Goal: Information Seeking & Learning: Check status

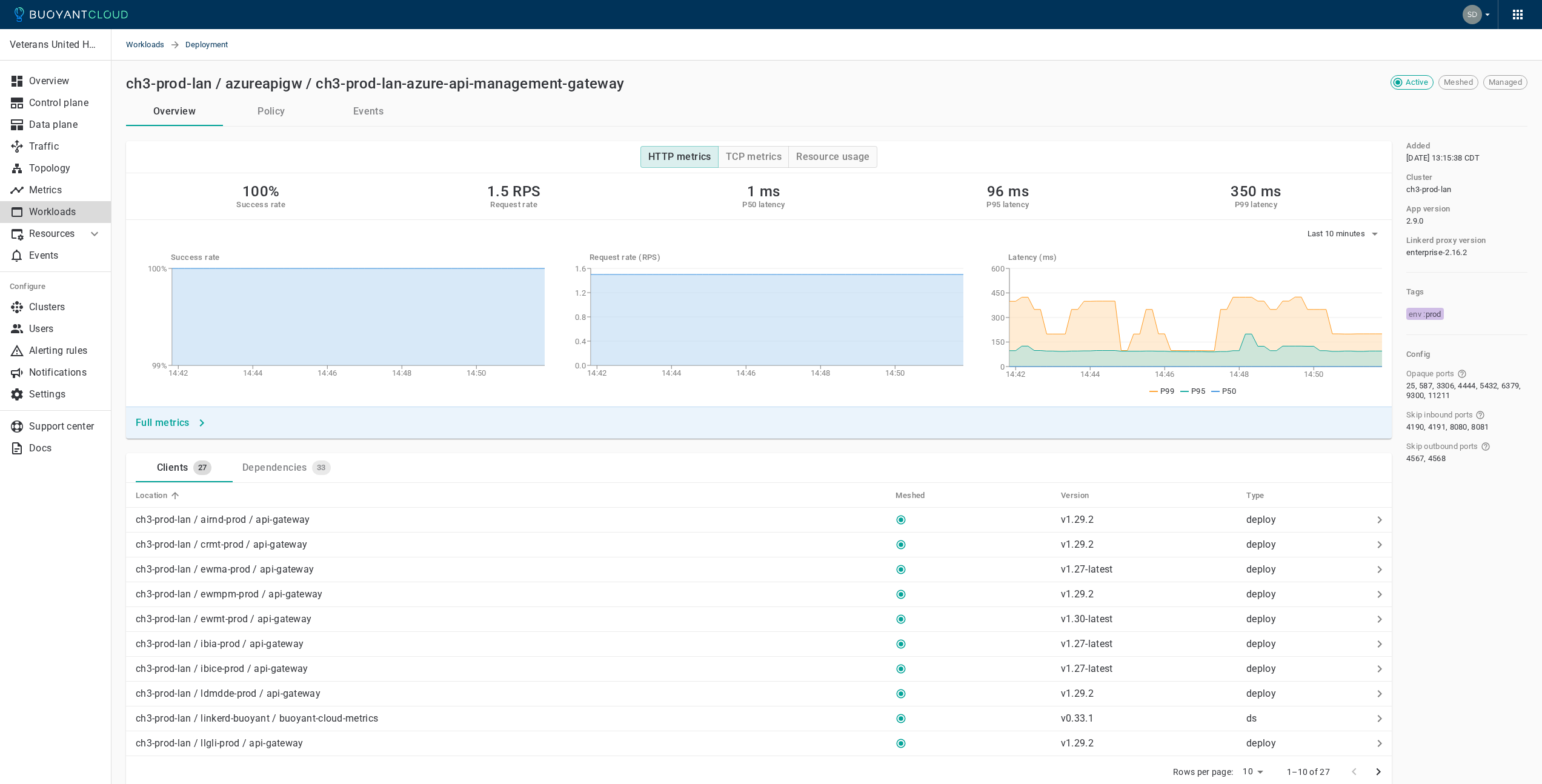
click at [174, 80] on h2 "ch3-prod-lan / azureapigw / ch3-prod-lan-azure-api-management-gateway" at bounding box center [375, 83] width 499 height 17
click at [149, 45] on span "Workloads" at bounding box center [148, 44] width 44 height 31
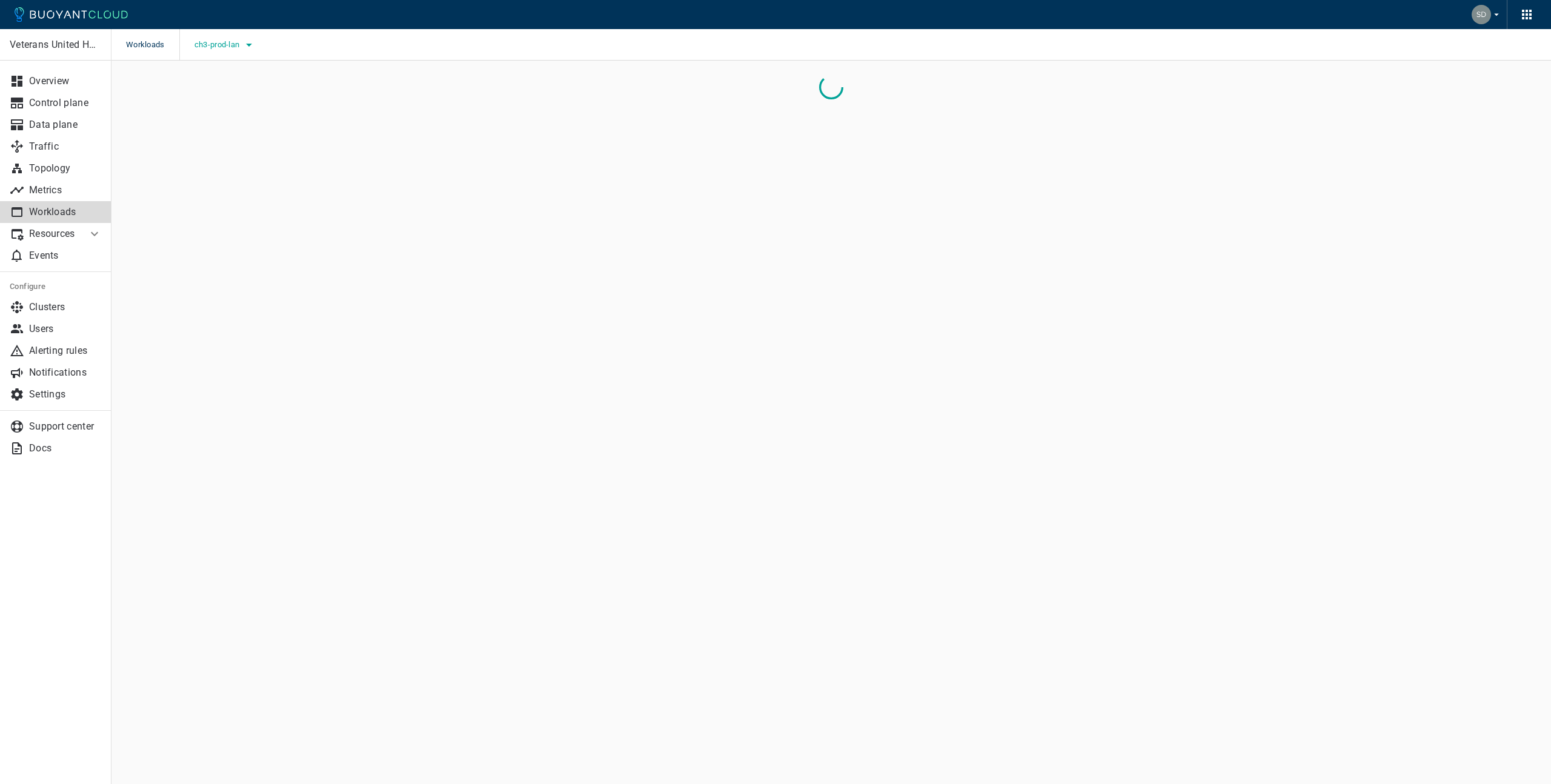
click at [241, 47] on span "ch3-prod-lan" at bounding box center [218, 44] width 48 height 10
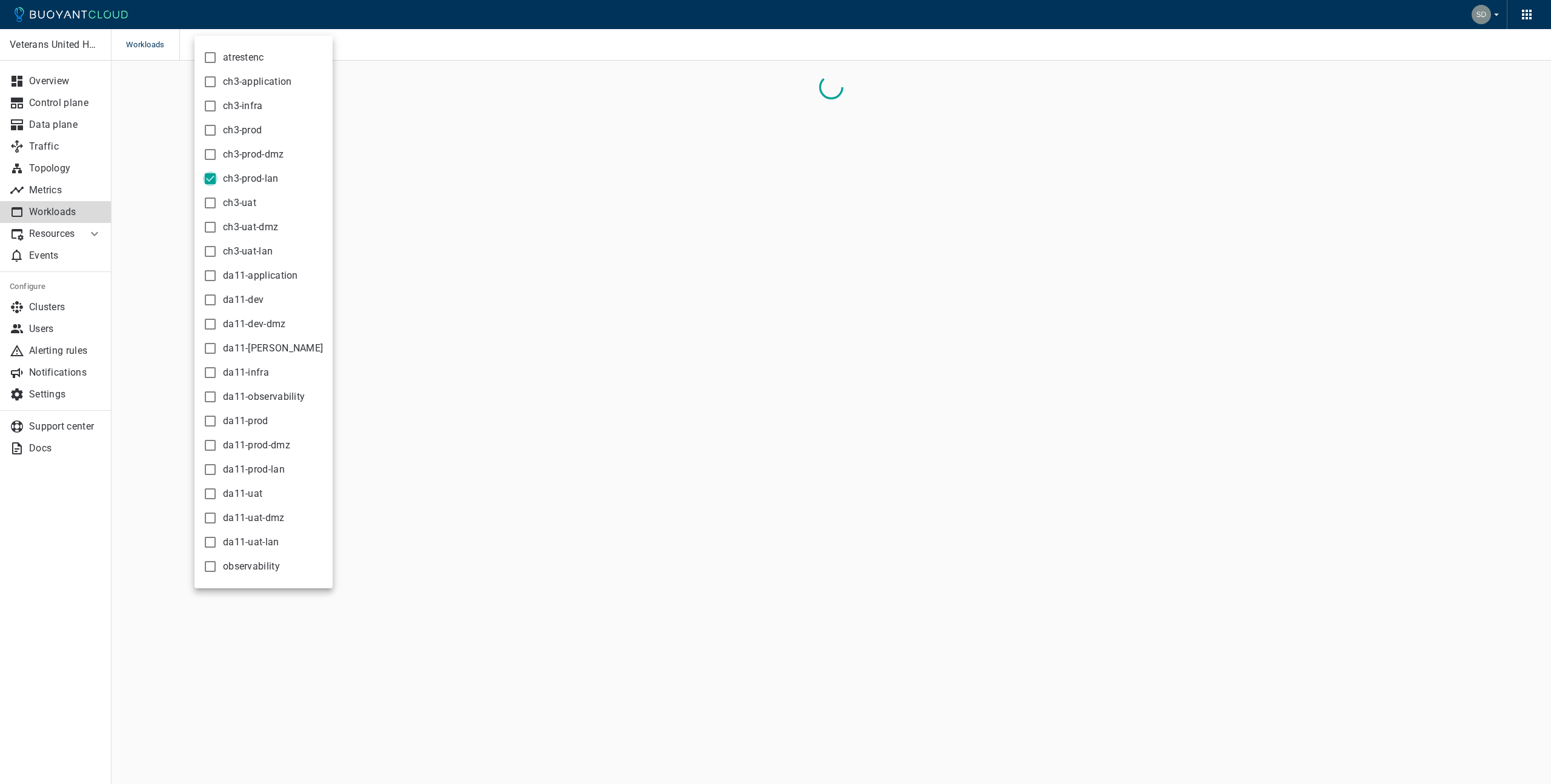
click at [211, 173] on input "ch3-prod-lan" at bounding box center [210, 179] width 15 height 15
checkbox input "false"
click at [211, 106] on input "ch3-infra" at bounding box center [210, 106] width 15 height 15
checkbox input "true"
click at [408, 42] on div at bounding box center [775, 392] width 1551 height 784
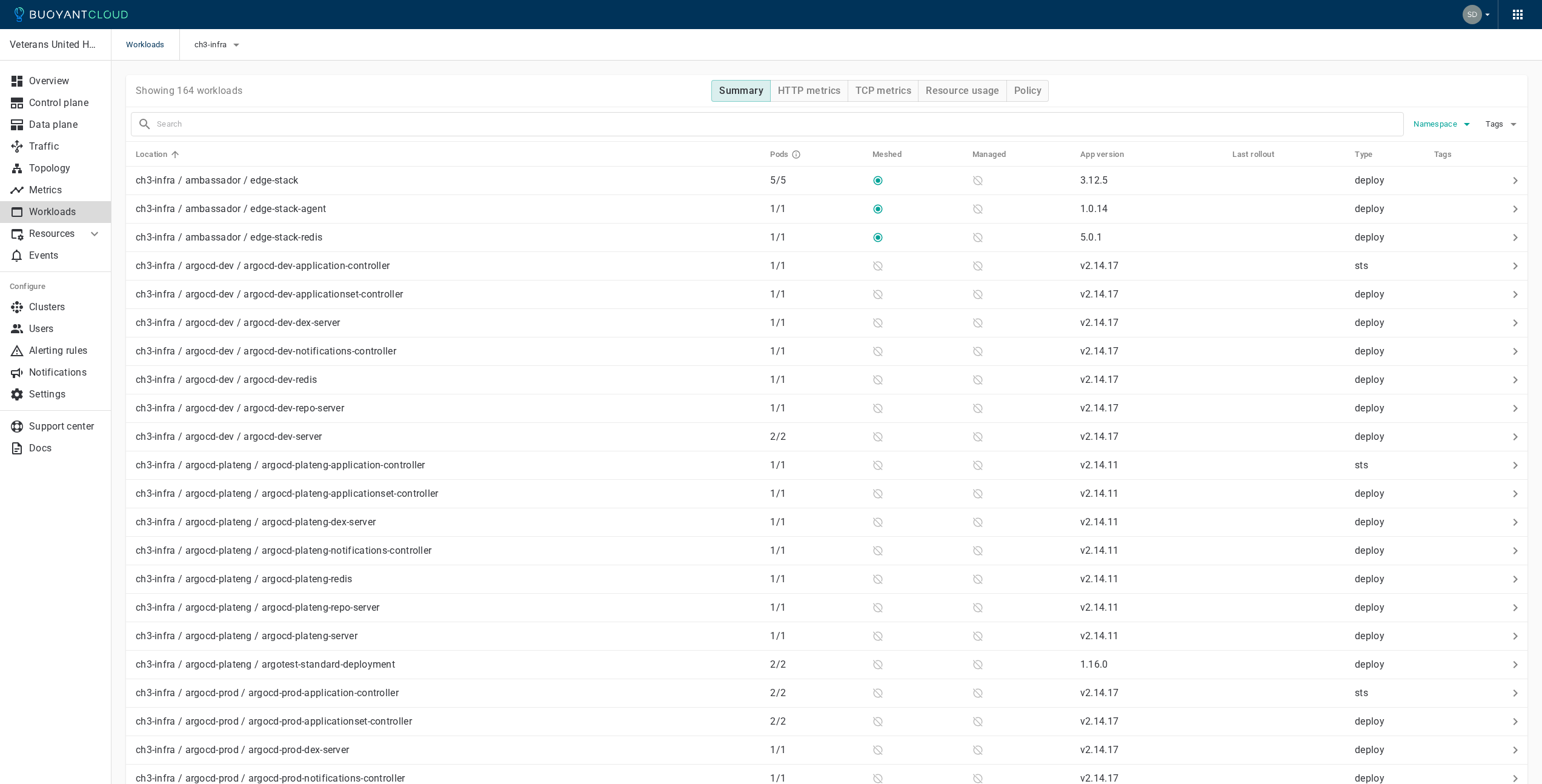
click at [1461, 122] on icon "button" at bounding box center [1466, 124] width 15 height 15
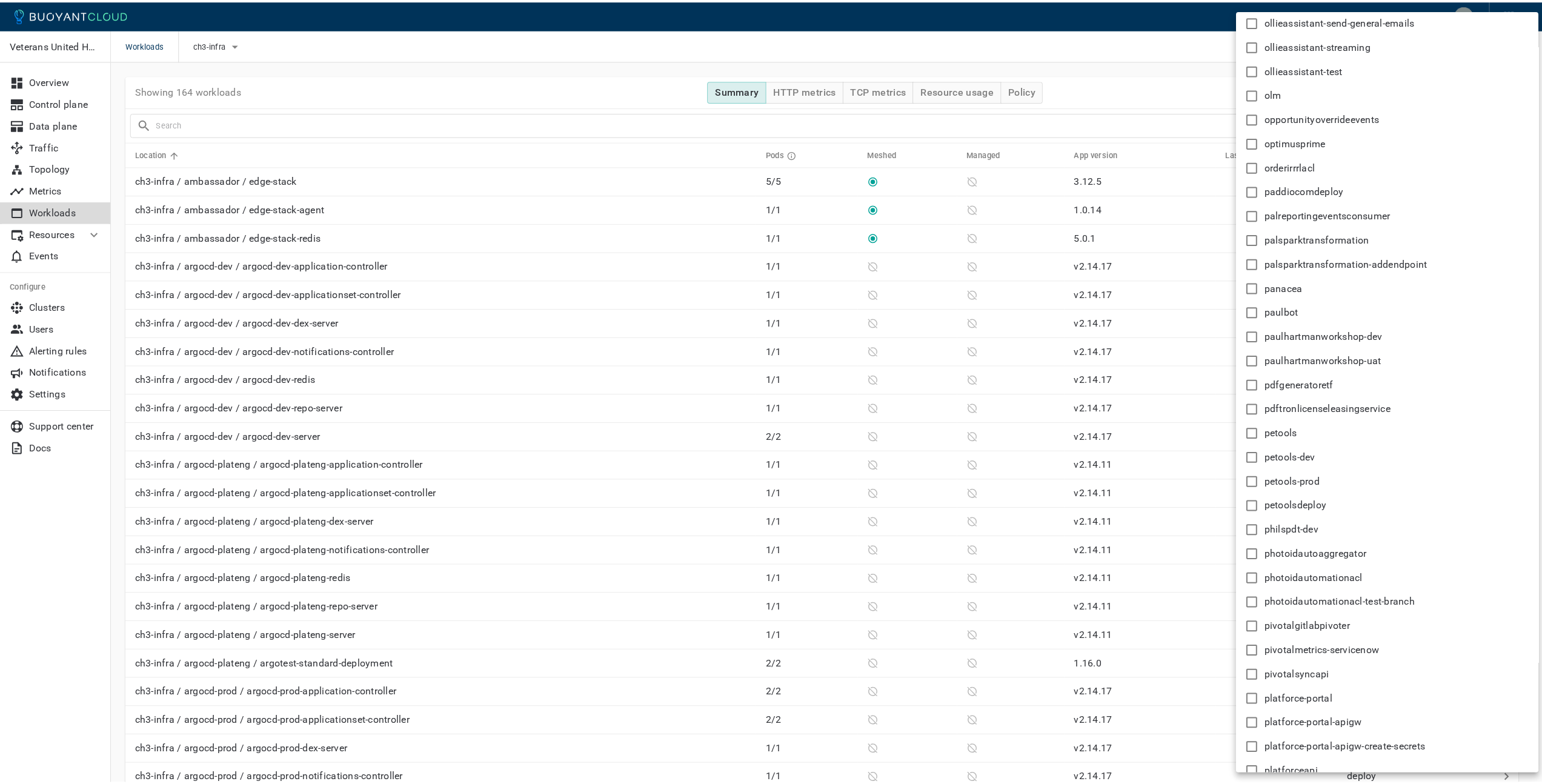
scroll to position [21532, 0]
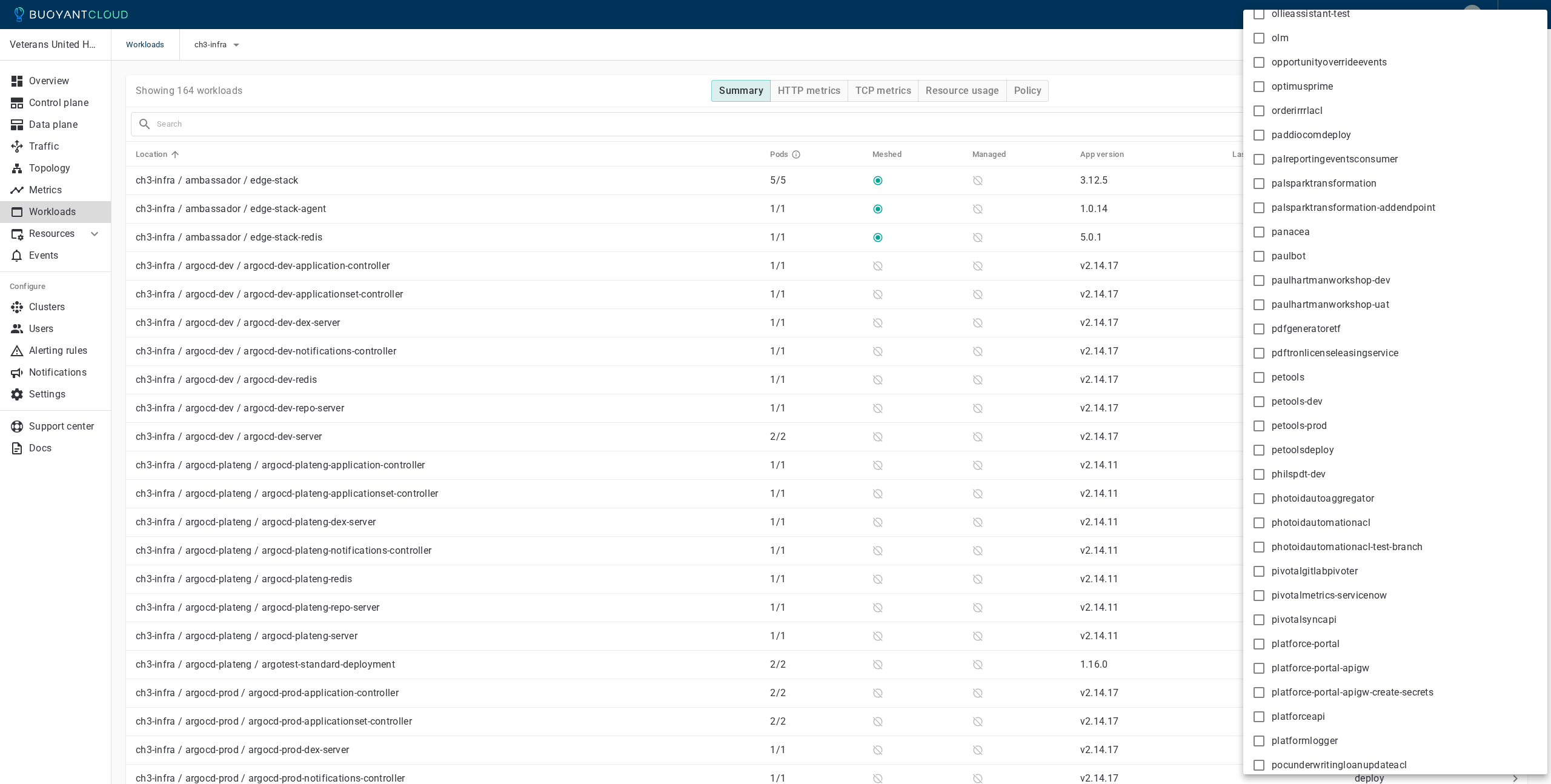
click at [1259, 401] on input "petools-dev" at bounding box center [1258, 401] width 15 height 15
checkbox input "true"
type input "namespace:petools-dev"
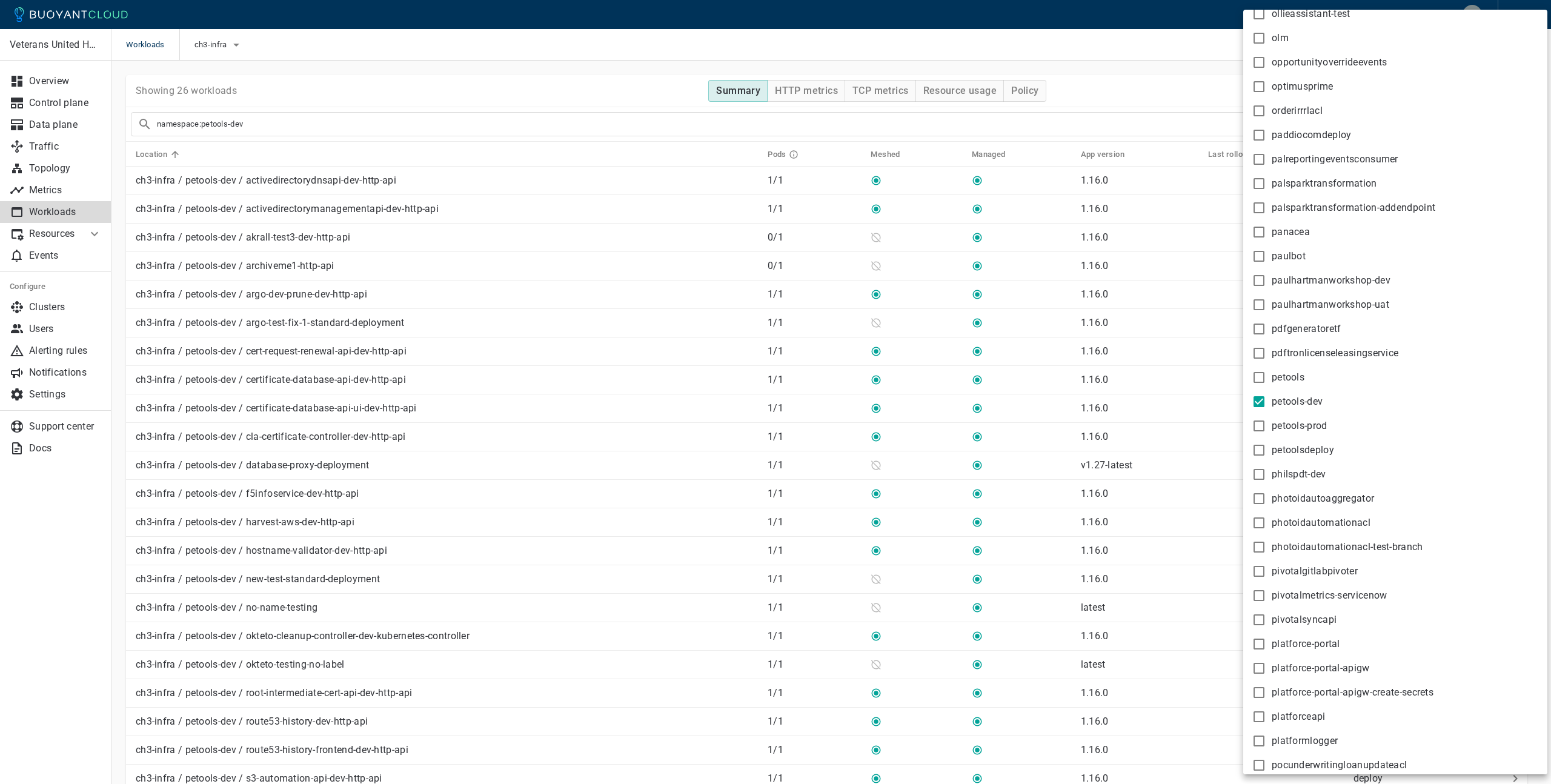
click at [1119, 66] on div at bounding box center [775, 392] width 1551 height 784
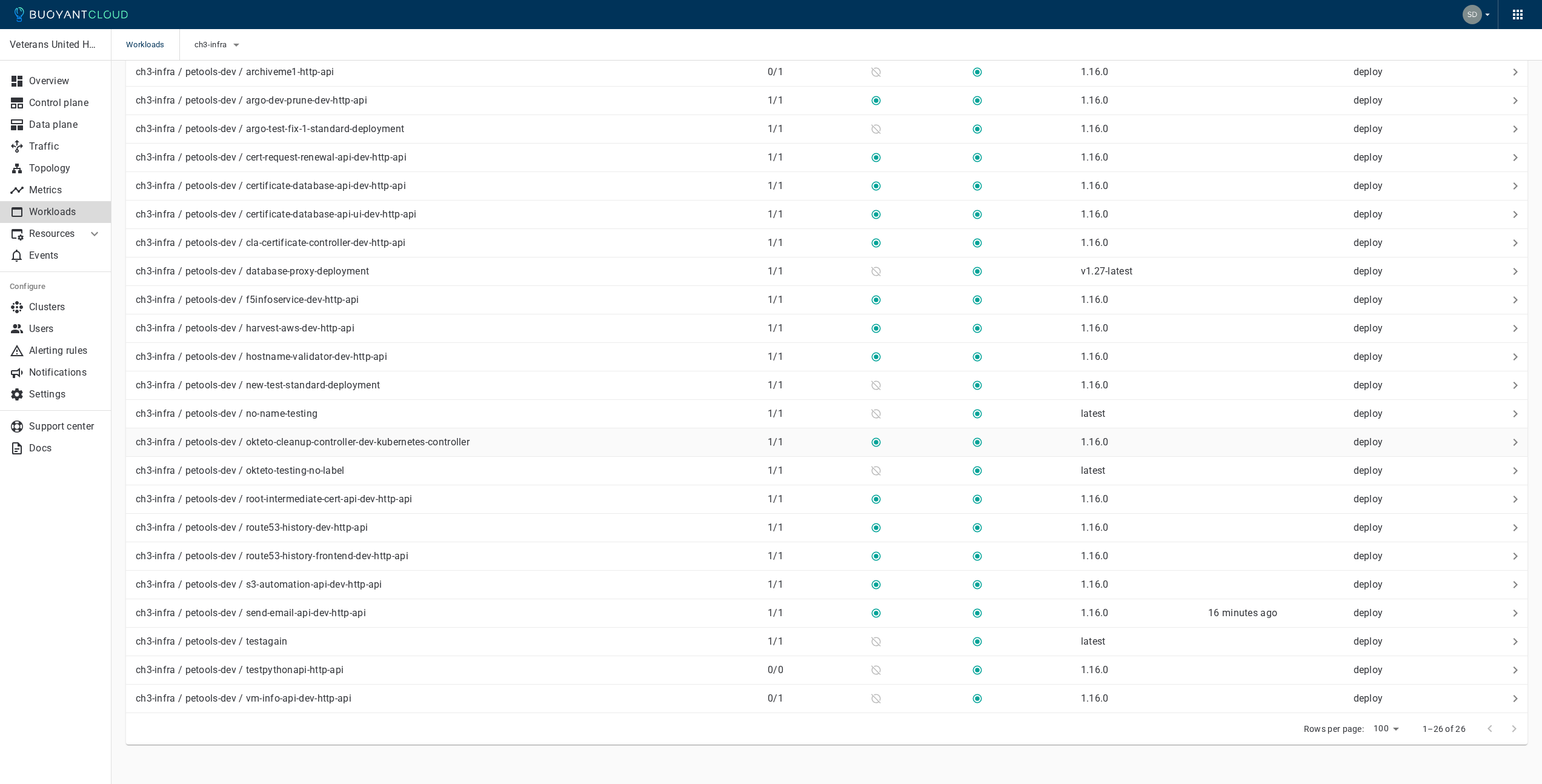
scroll to position [203, 0]
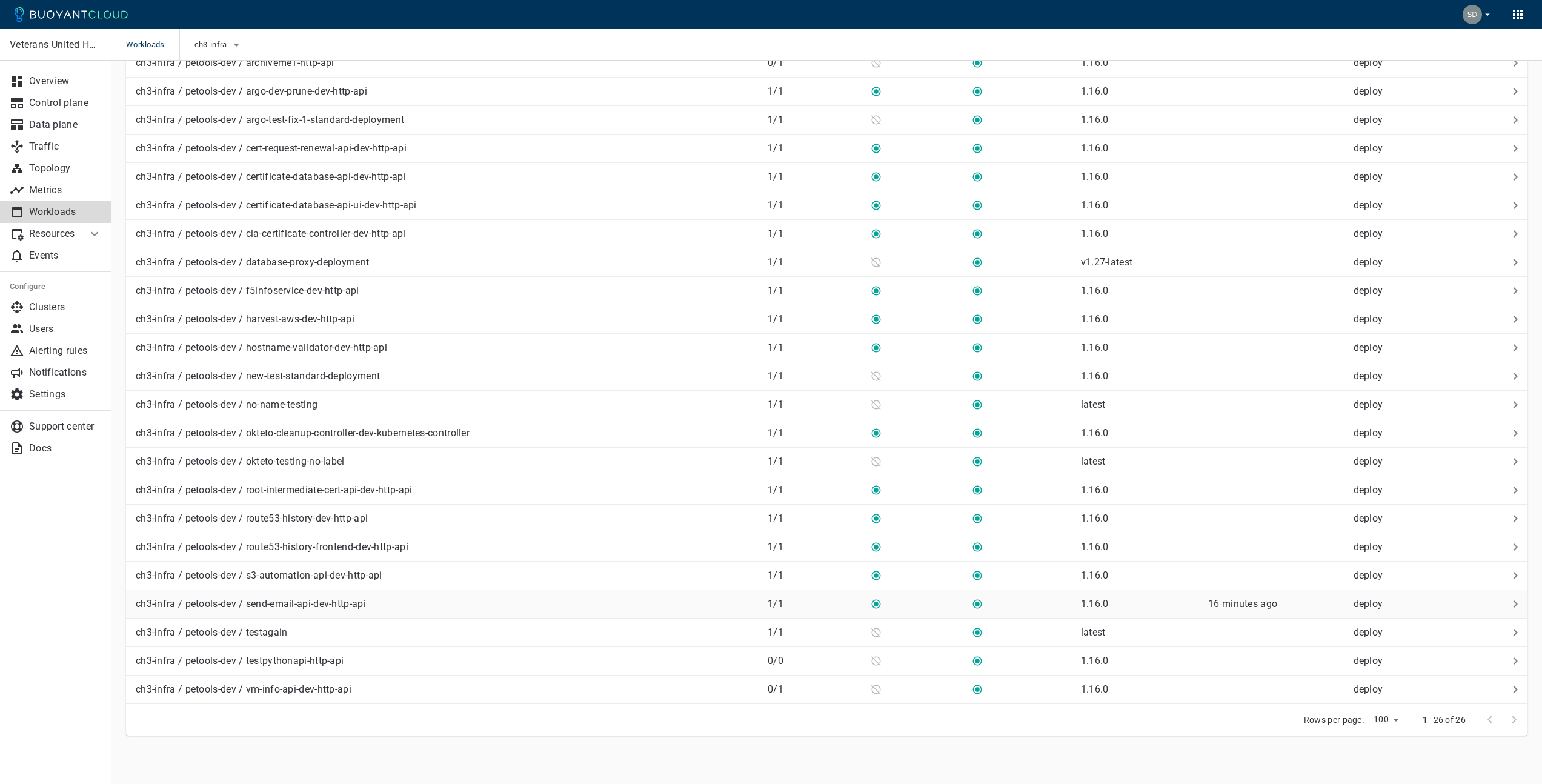
click at [349, 608] on p "ch3-infra / petools-dev / send-email-api-dev-http-api" at bounding box center [251, 604] width 230 height 12
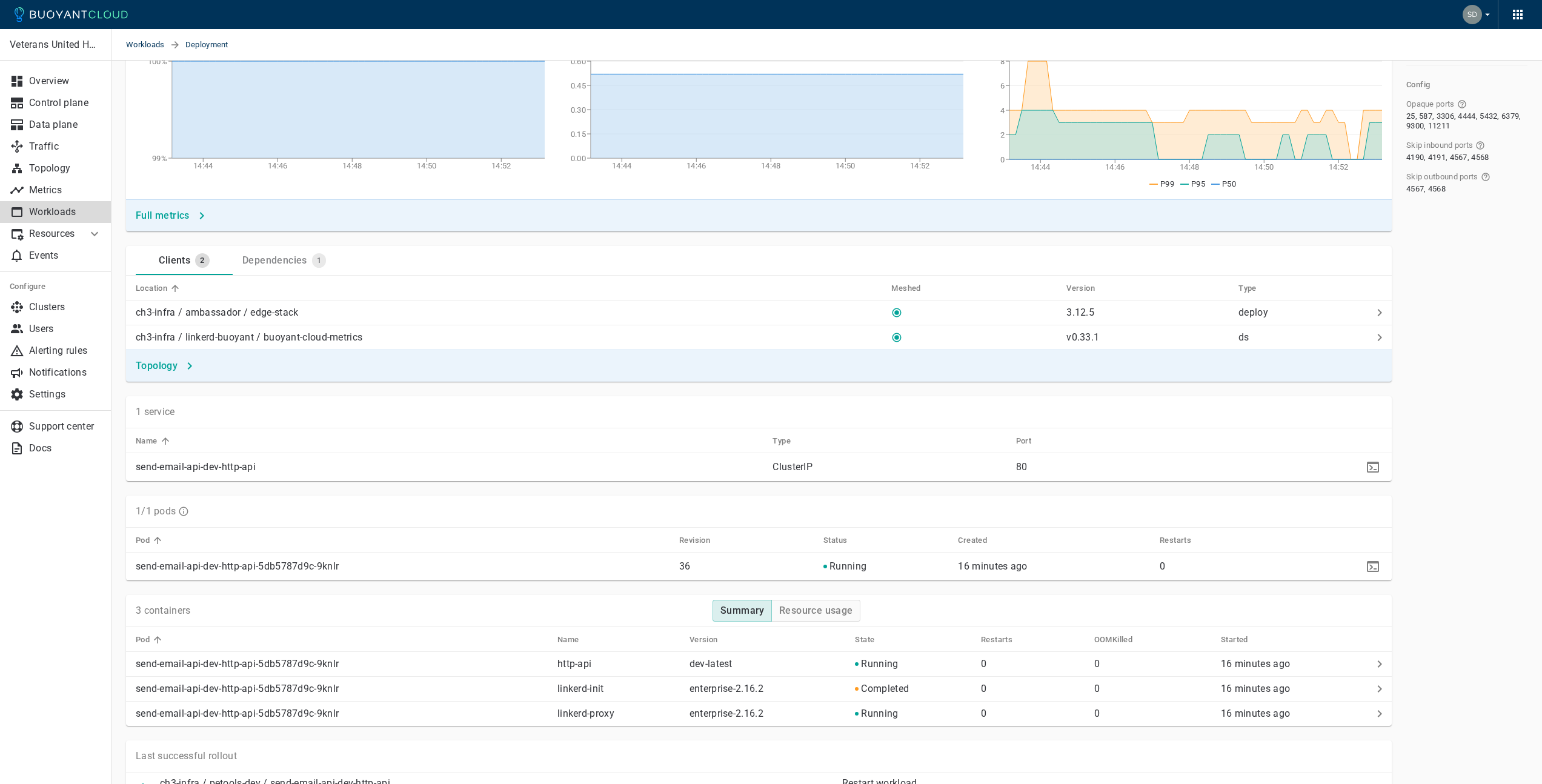
scroll to position [439, 0]
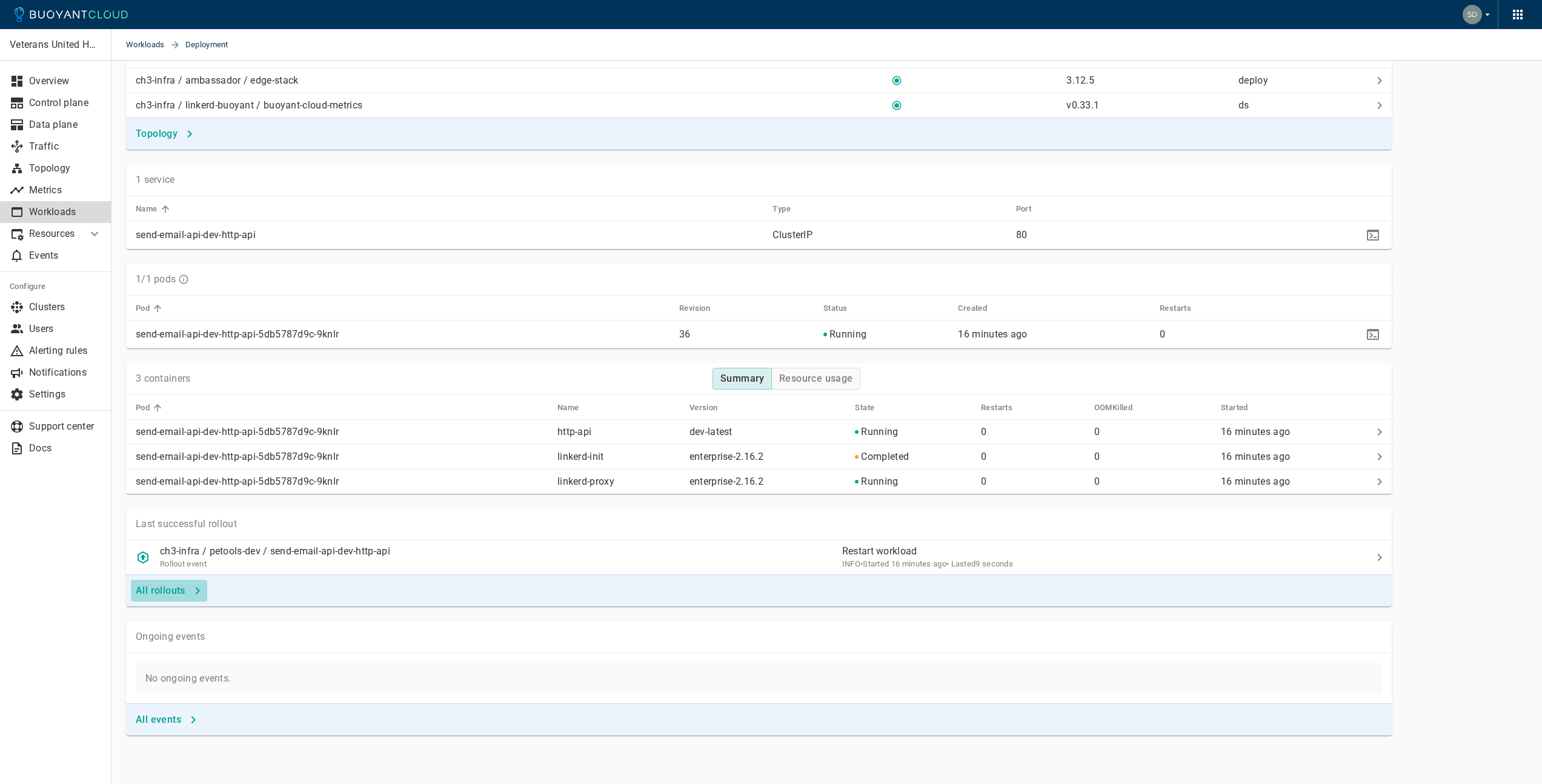
click at [177, 593] on h4 "All rollouts" at bounding box center [161, 590] width 50 height 12
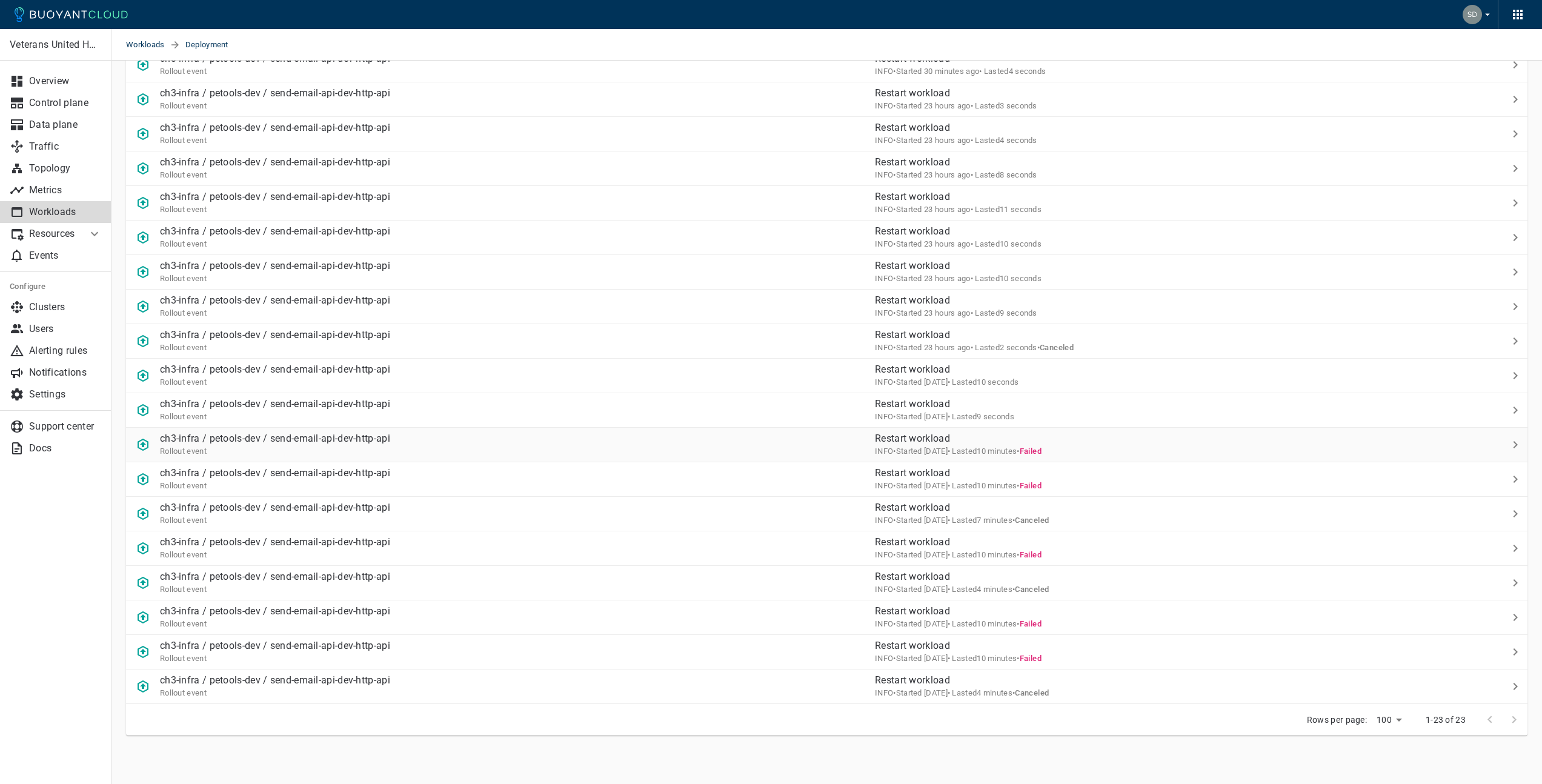
click at [627, 447] on div "ch3-infra / petools-dev / send-email-api-dev-http-api Rollout event" at bounding box center [495, 440] width 739 height 34
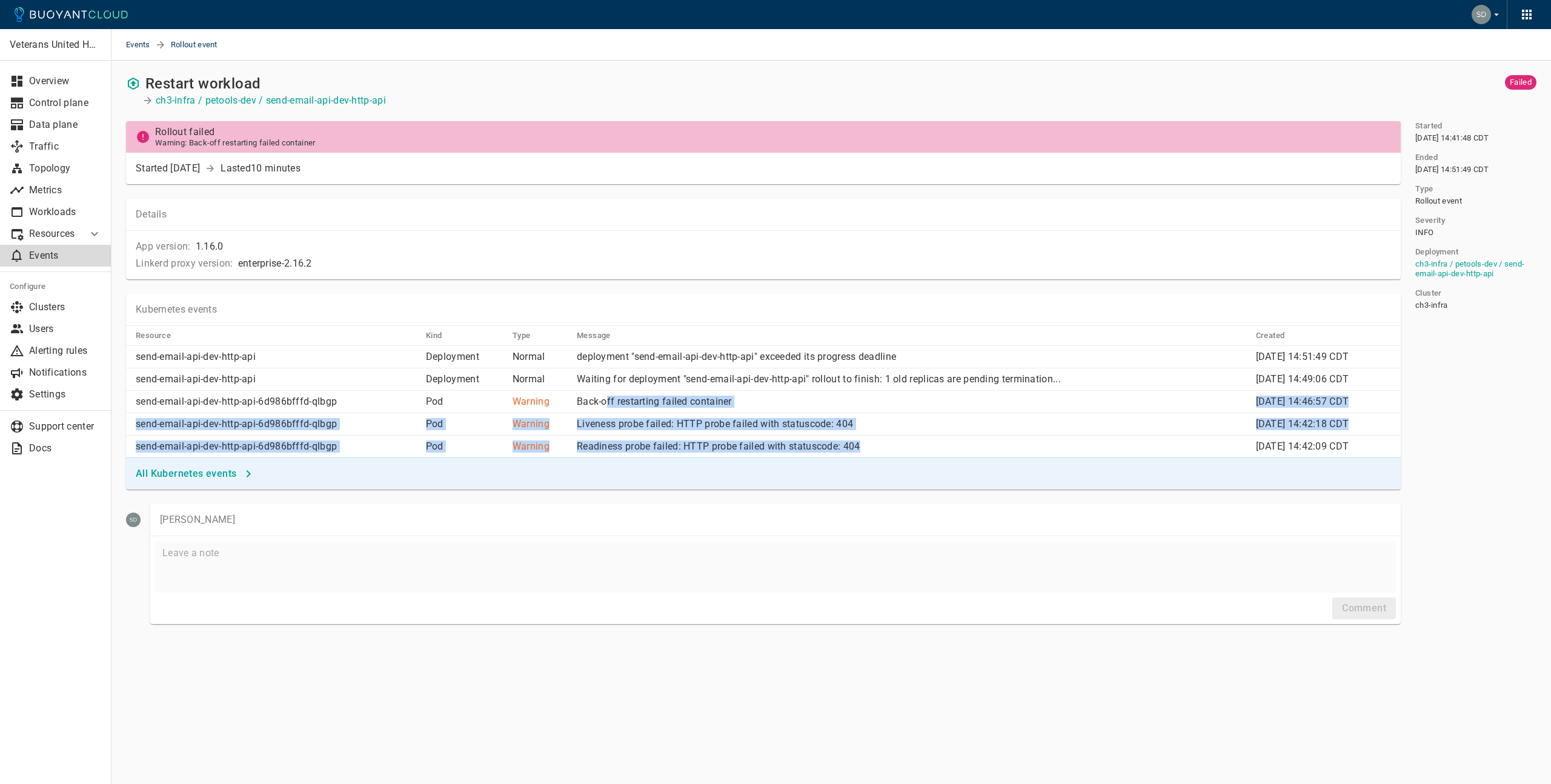
drag, startPoint x: 582, startPoint y: 401, endPoint x: 873, endPoint y: 447, distance: 294.6
click at [873, 447] on tbody "send-email-api-dev-http-api Deployment Normal deployment "send-email-api-dev-ht…" at bounding box center [763, 401] width 1274 height 112
click at [873, 447] on p "Readiness probe failed: HTTP probe failed with statuscode: 404" at bounding box center [912, 446] width 670 height 12
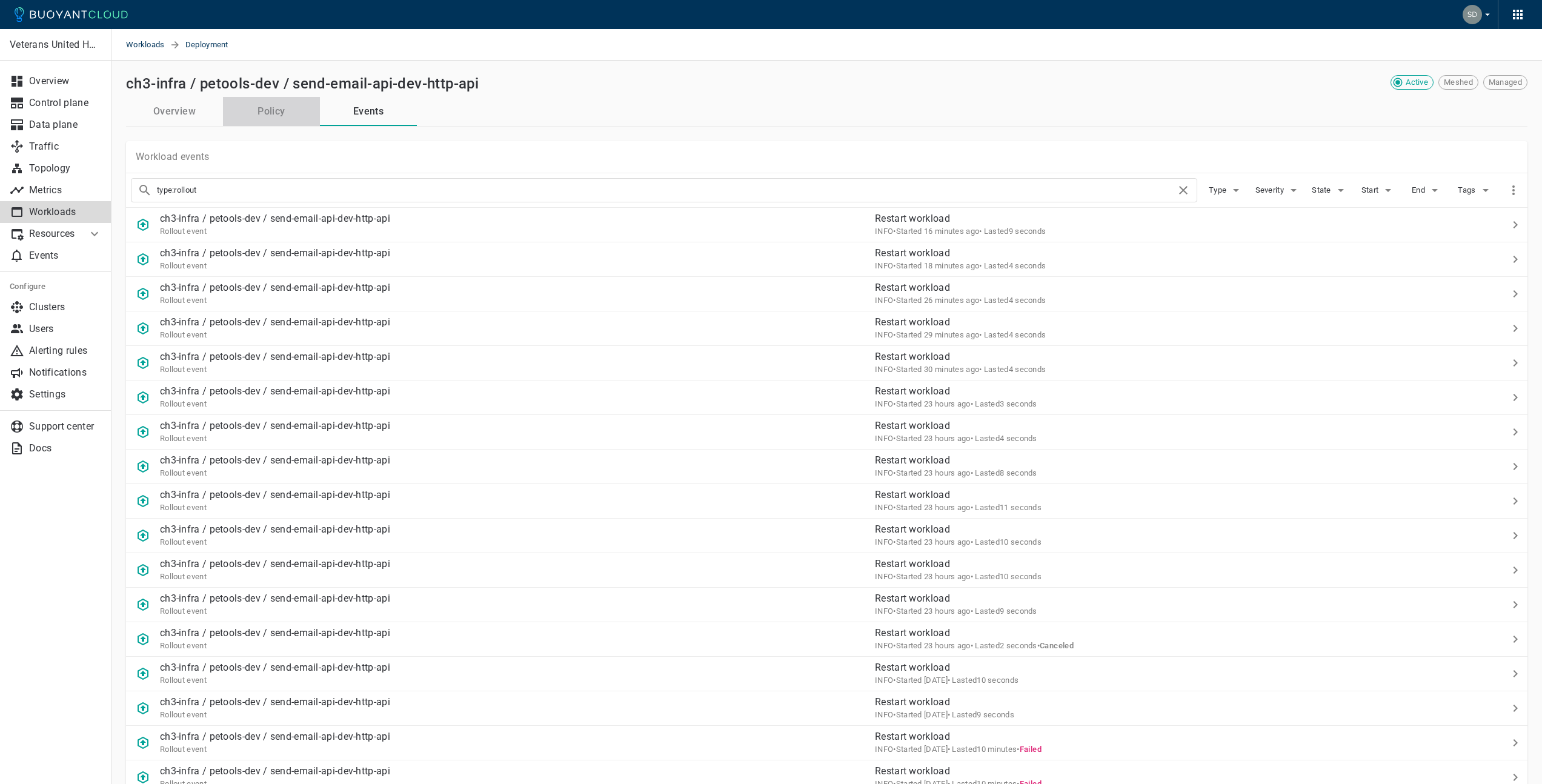
click at [286, 112] on button "Policy" at bounding box center [271, 111] width 97 height 29
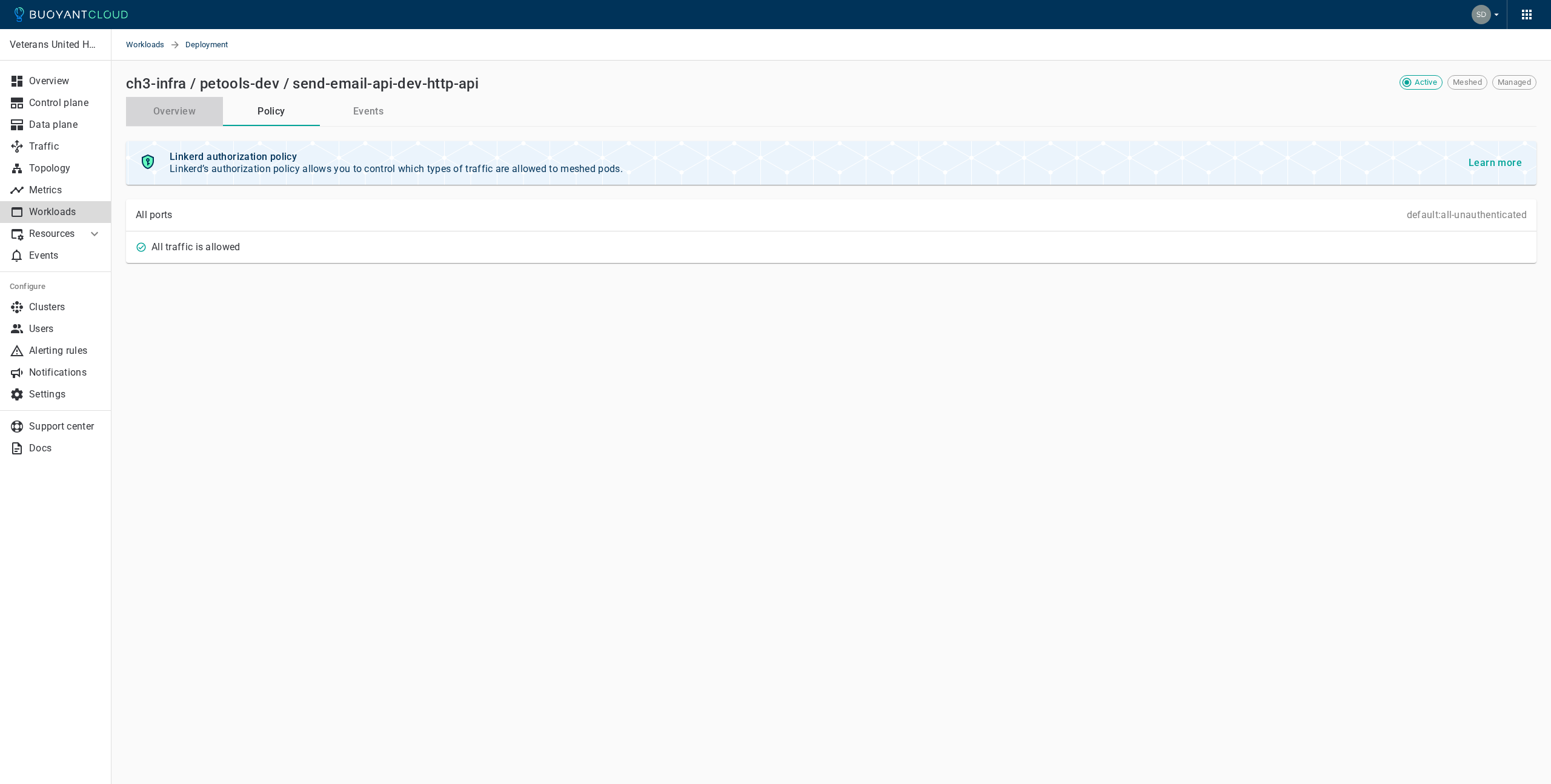
click at [191, 104] on button "Overview" at bounding box center [174, 111] width 97 height 29
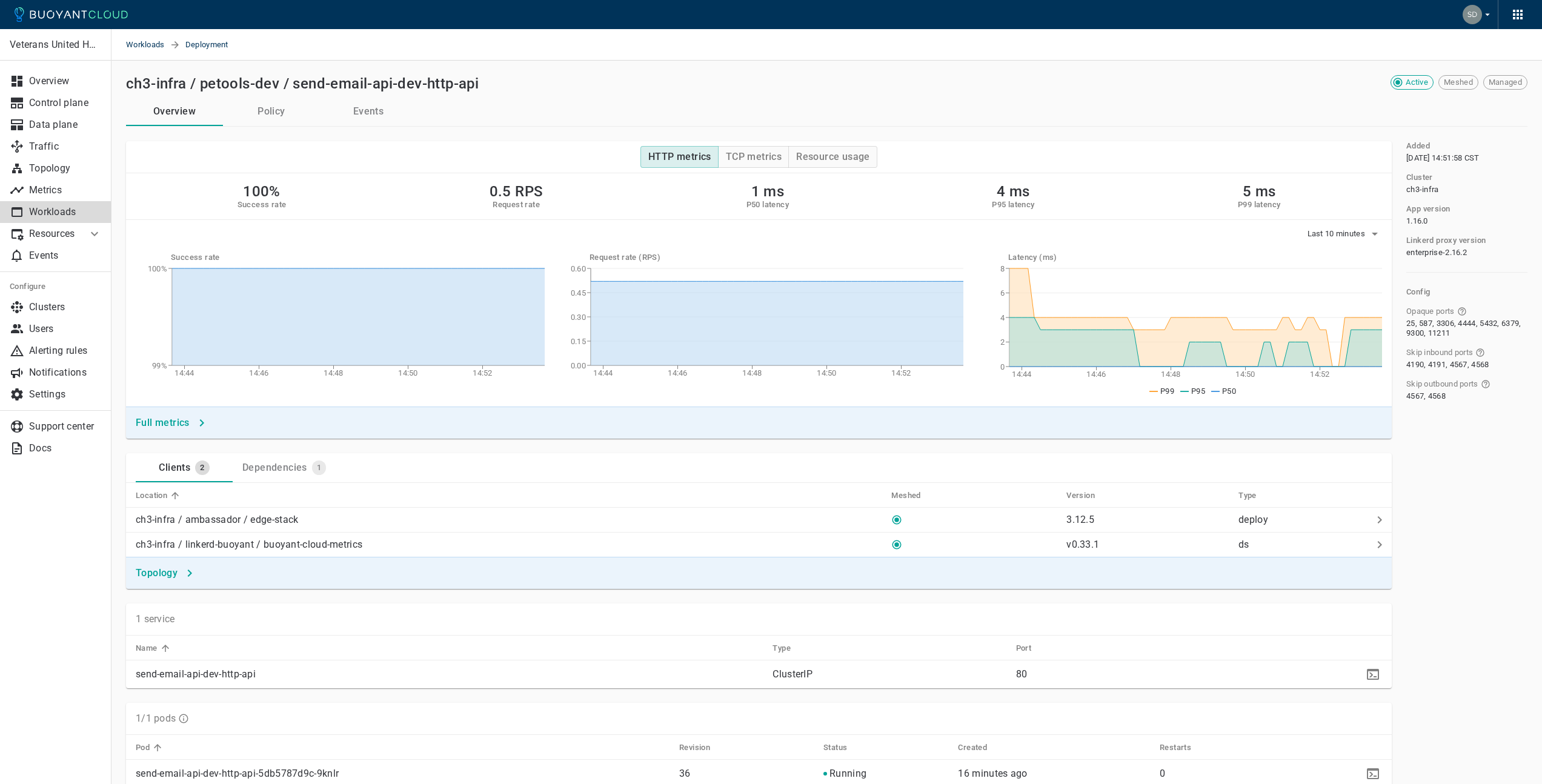
click at [294, 473] on div "Dependencies" at bounding box center [272, 465] width 70 height 17
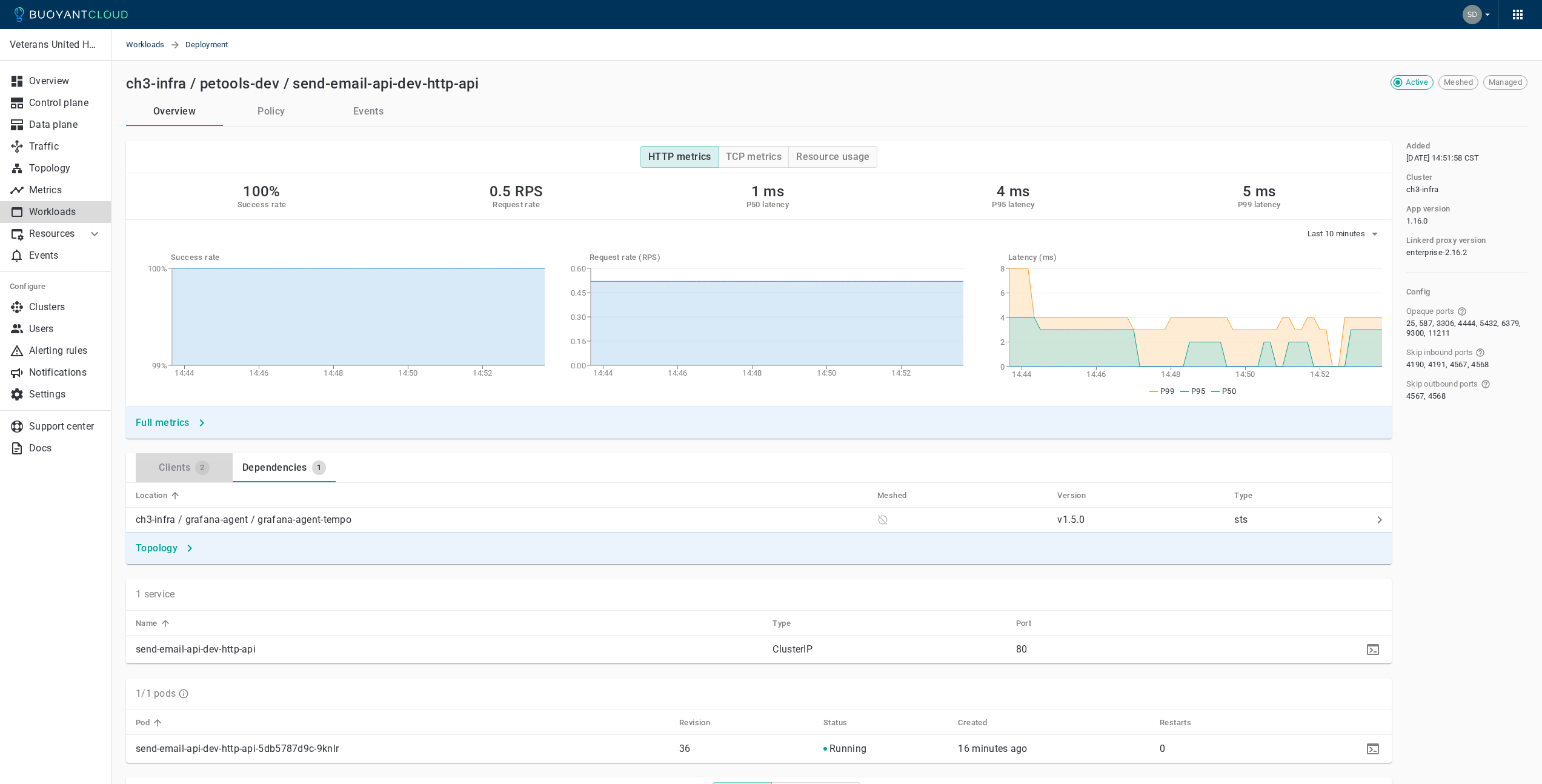
click at [191, 468] on div "2" at bounding box center [199, 465] width 19 height 19
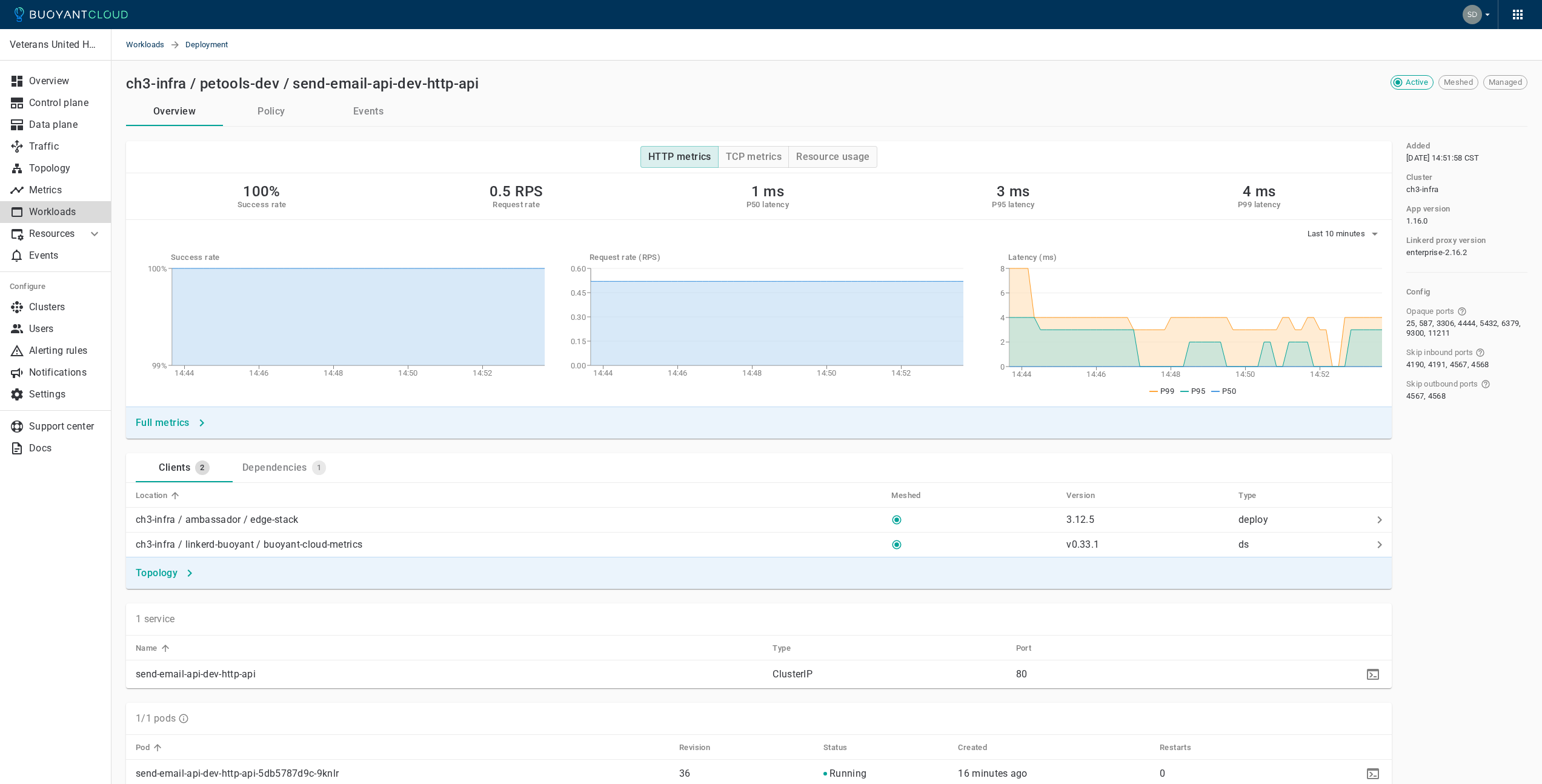
click at [1463, 82] on span "Meshed" at bounding box center [1458, 82] width 39 height 10
click at [775, 157] on h4 "TCP metrics" at bounding box center [753, 157] width 56 height 12
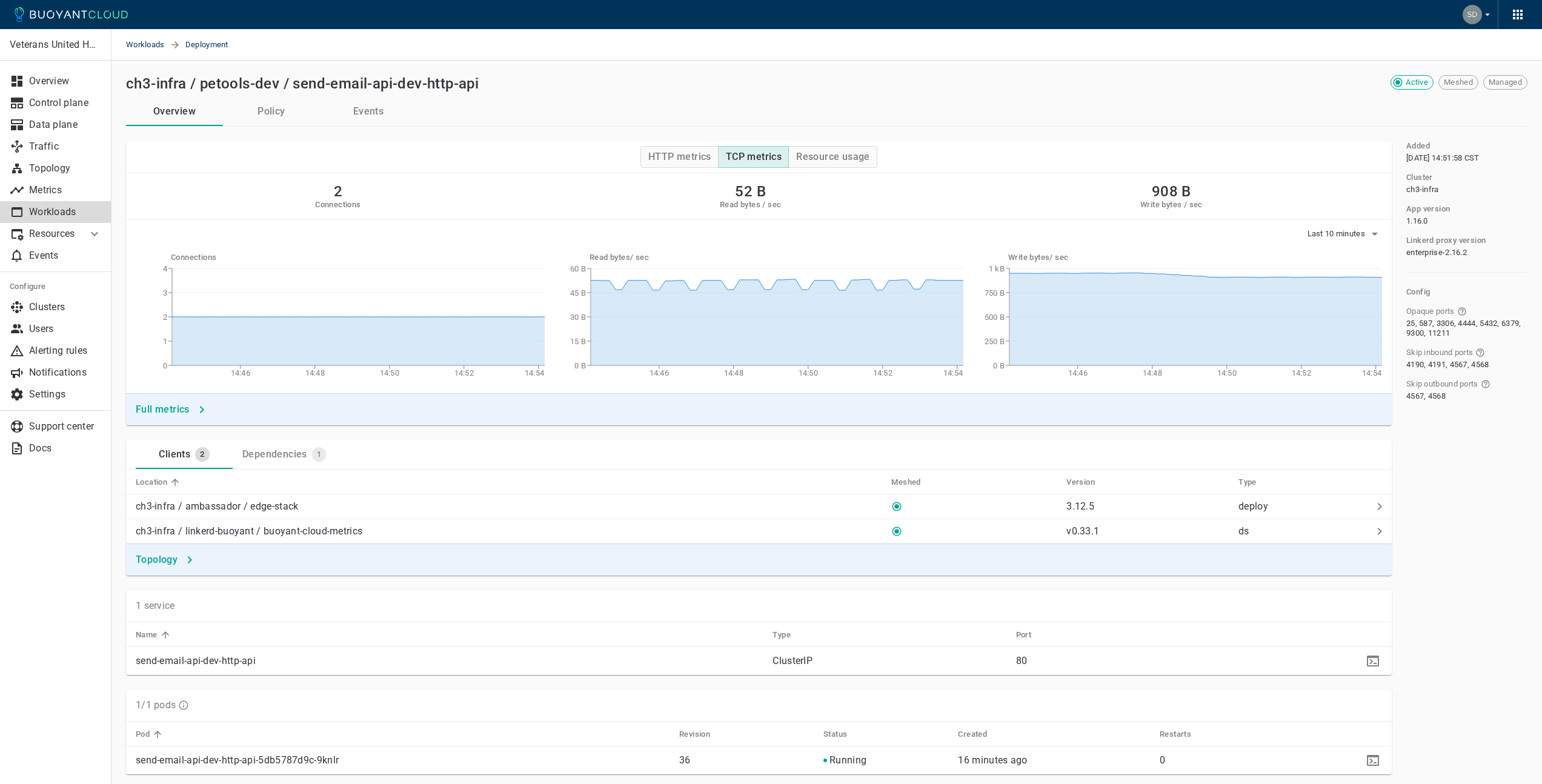
click at [280, 115] on button "Policy" at bounding box center [271, 111] width 97 height 29
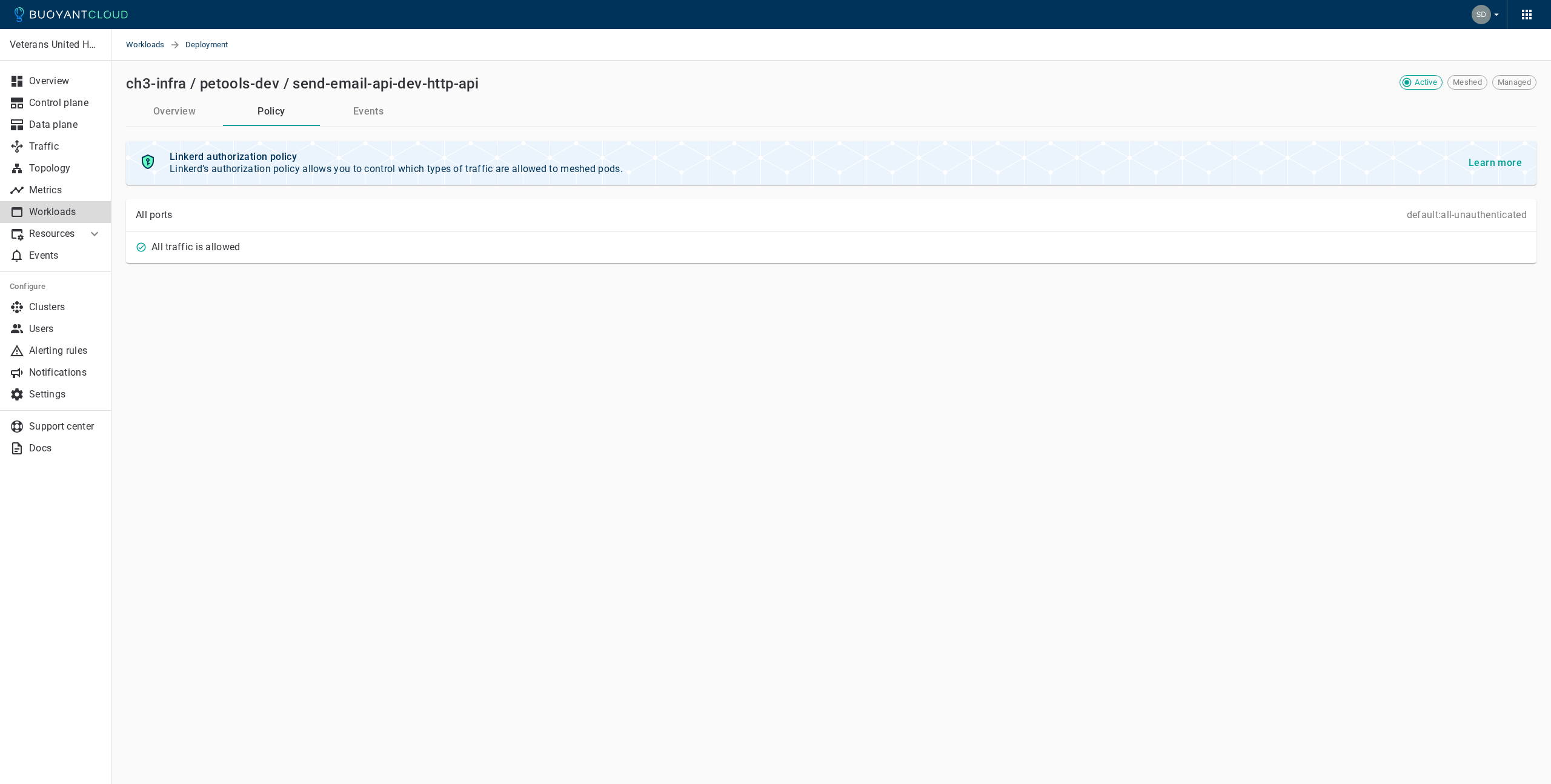
click at [356, 112] on button "Events" at bounding box center [368, 111] width 97 height 29
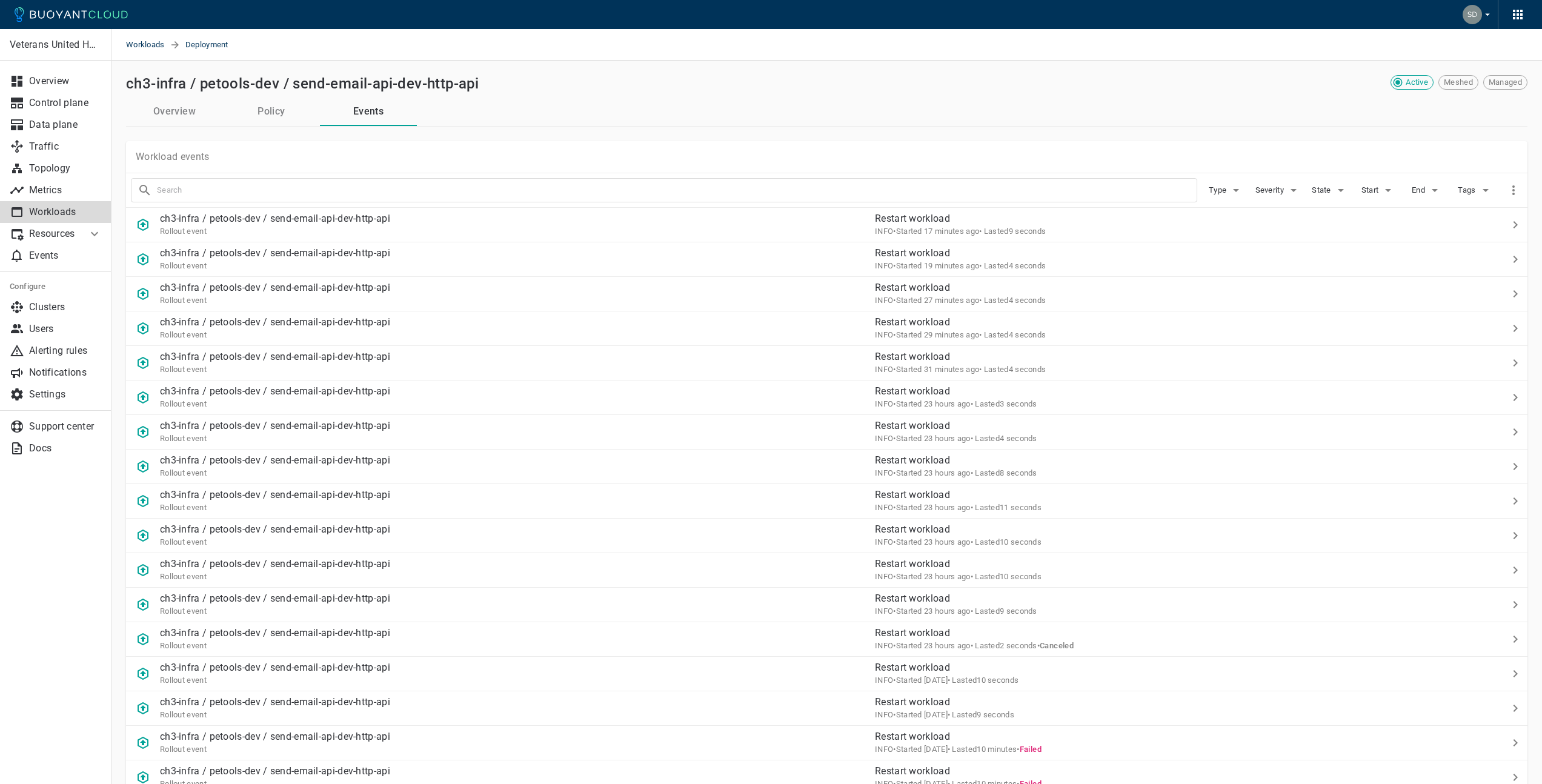
click at [187, 110] on button "Overview" at bounding box center [174, 111] width 97 height 29
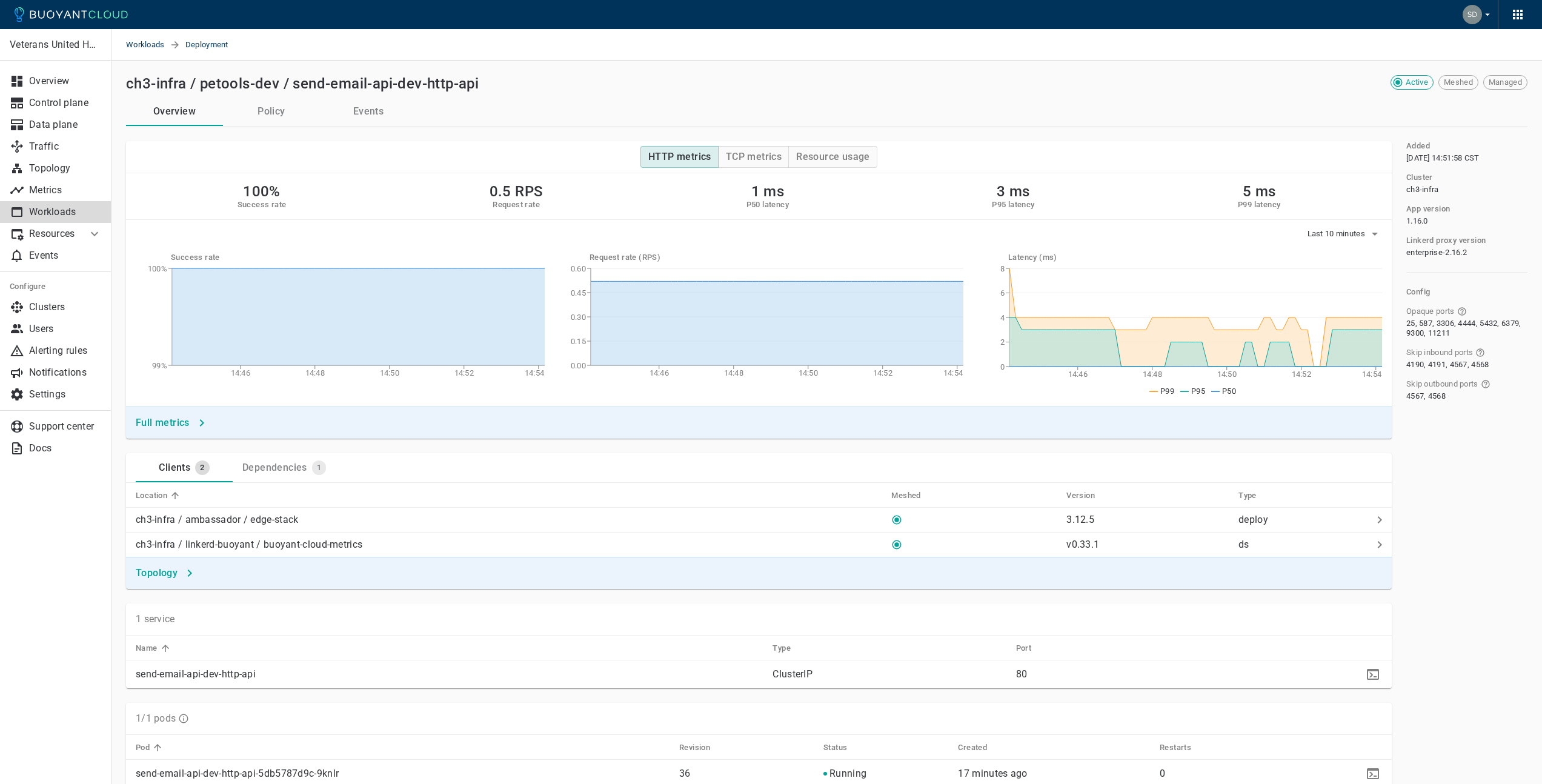
click at [175, 421] on h4 "Full metrics" at bounding box center [163, 422] width 54 height 12
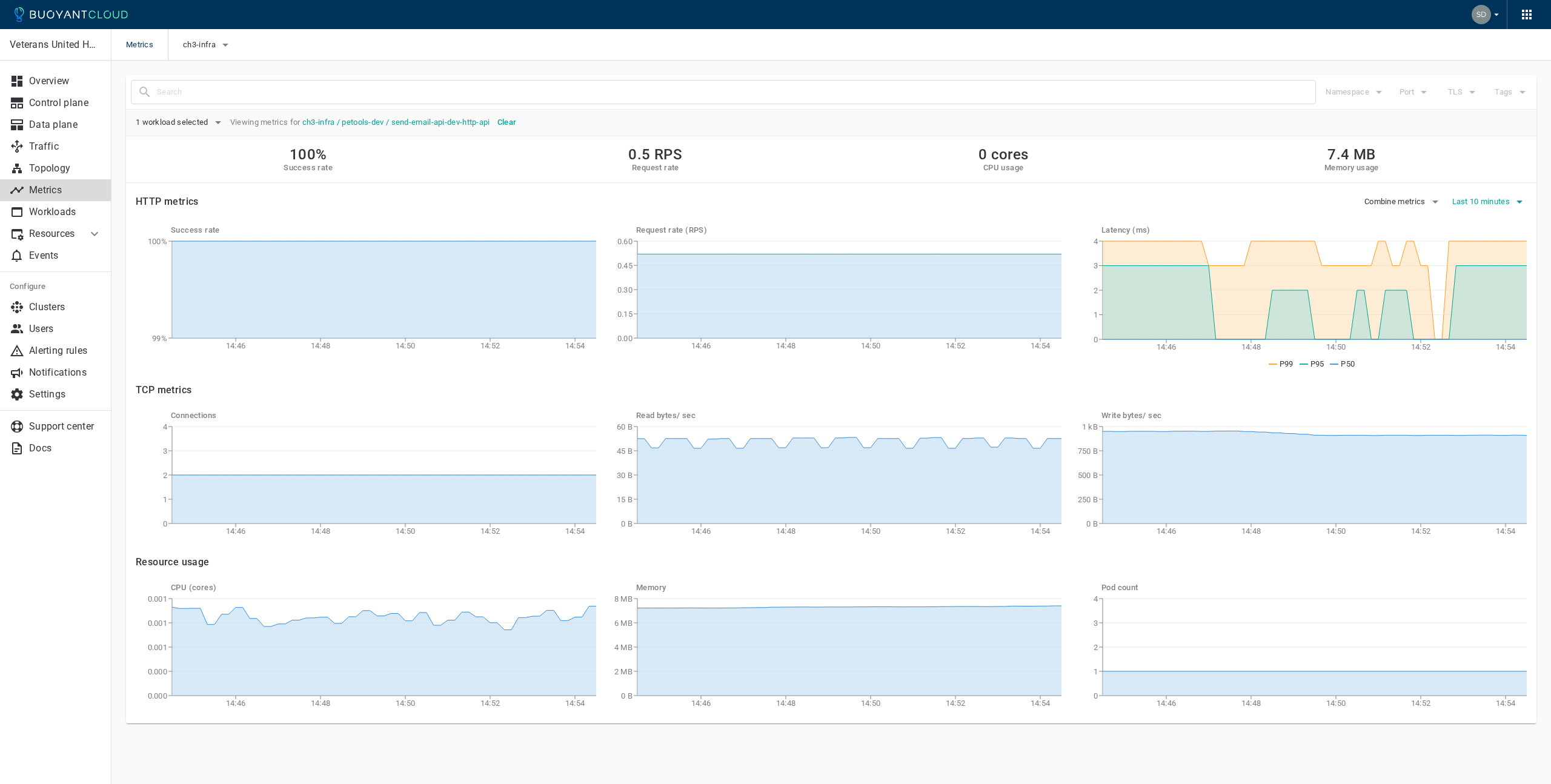
click at [1475, 201] on span "Last 10 minutes" at bounding box center [1483, 202] width 61 height 10
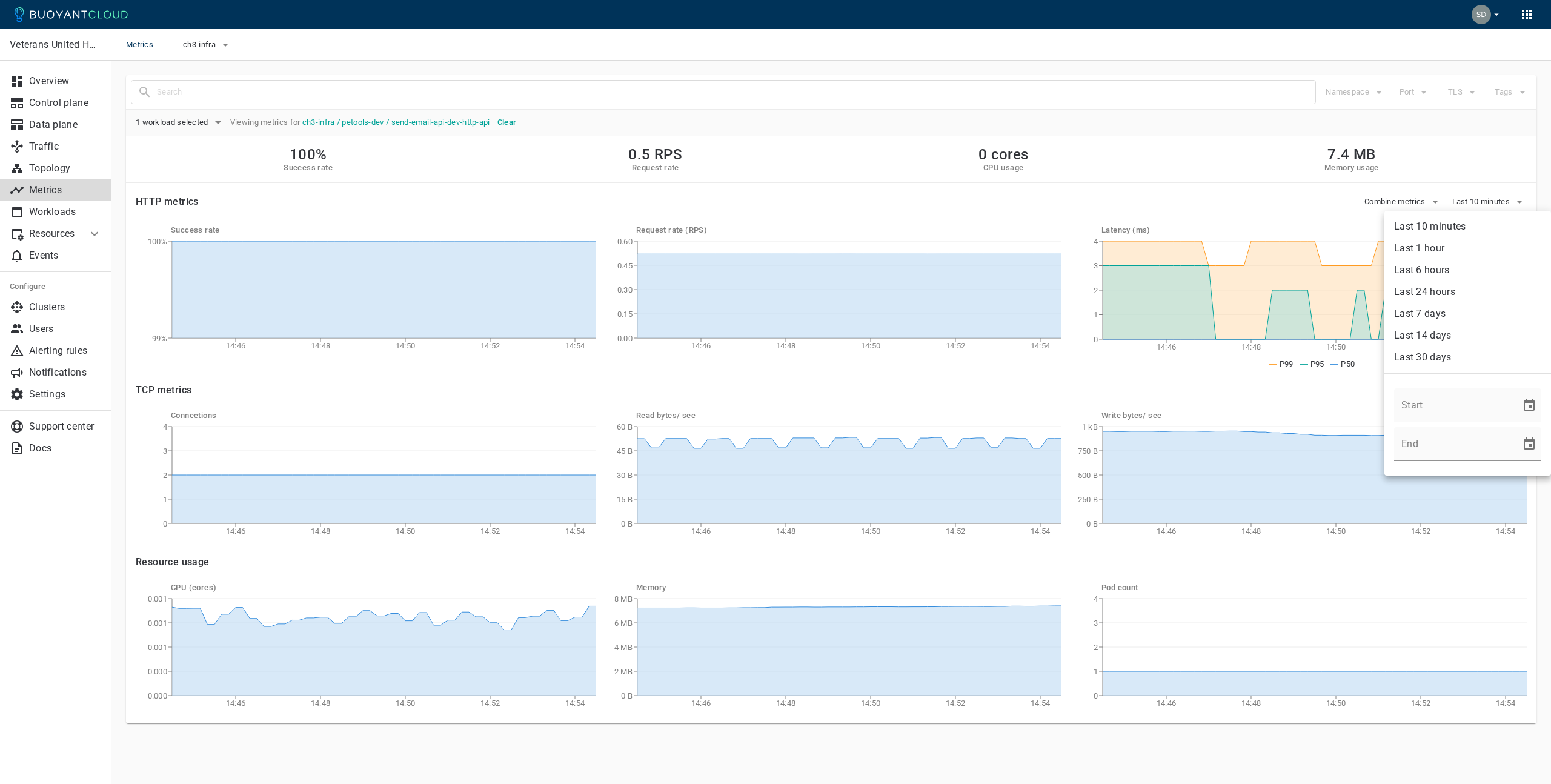
click at [1447, 315] on li "Last 7 days" at bounding box center [1468, 314] width 166 height 22
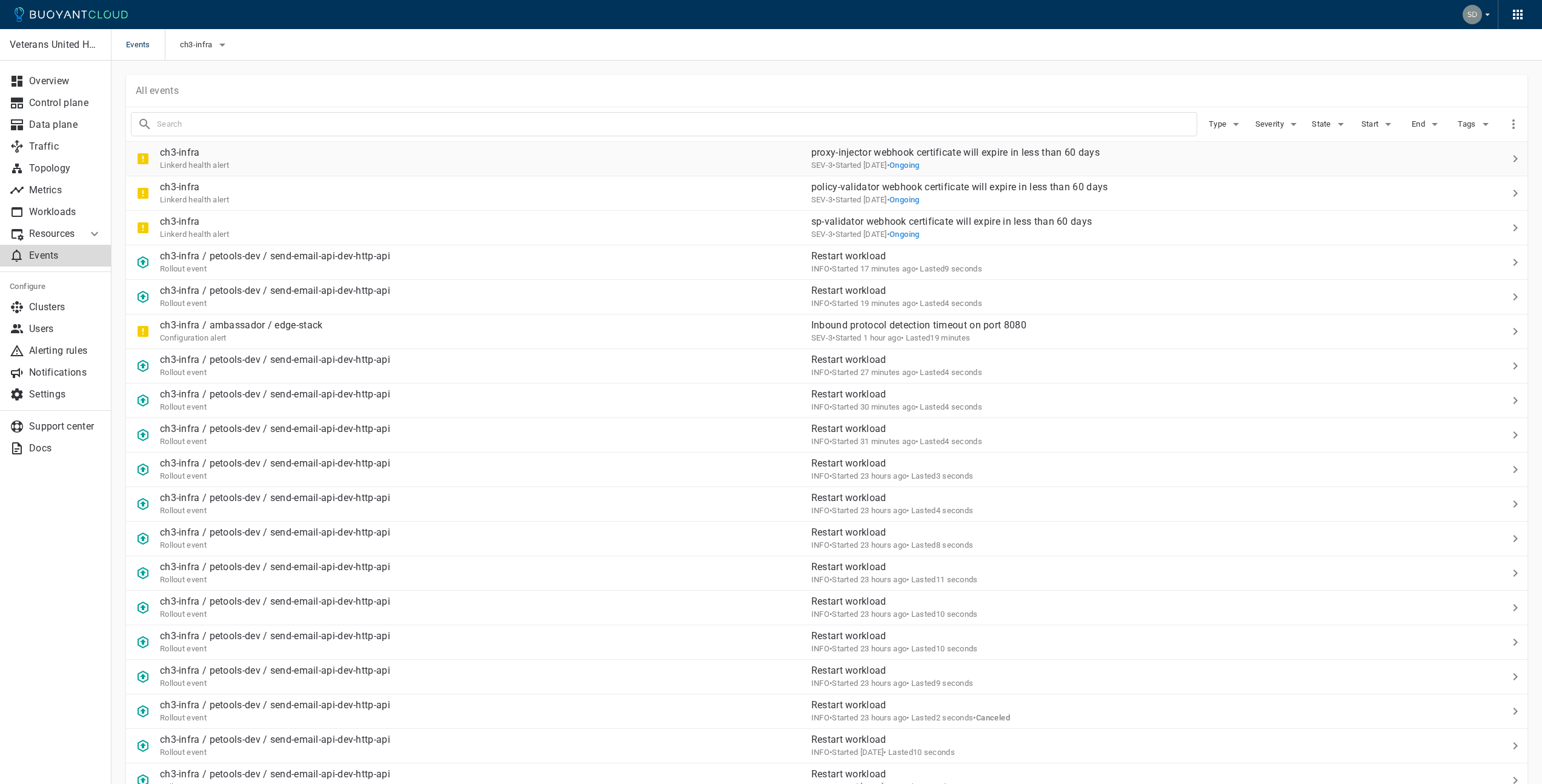
click at [401, 163] on div "ch3-infra Linkerd health alert" at bounding box center [463, 154] width 675 height 34
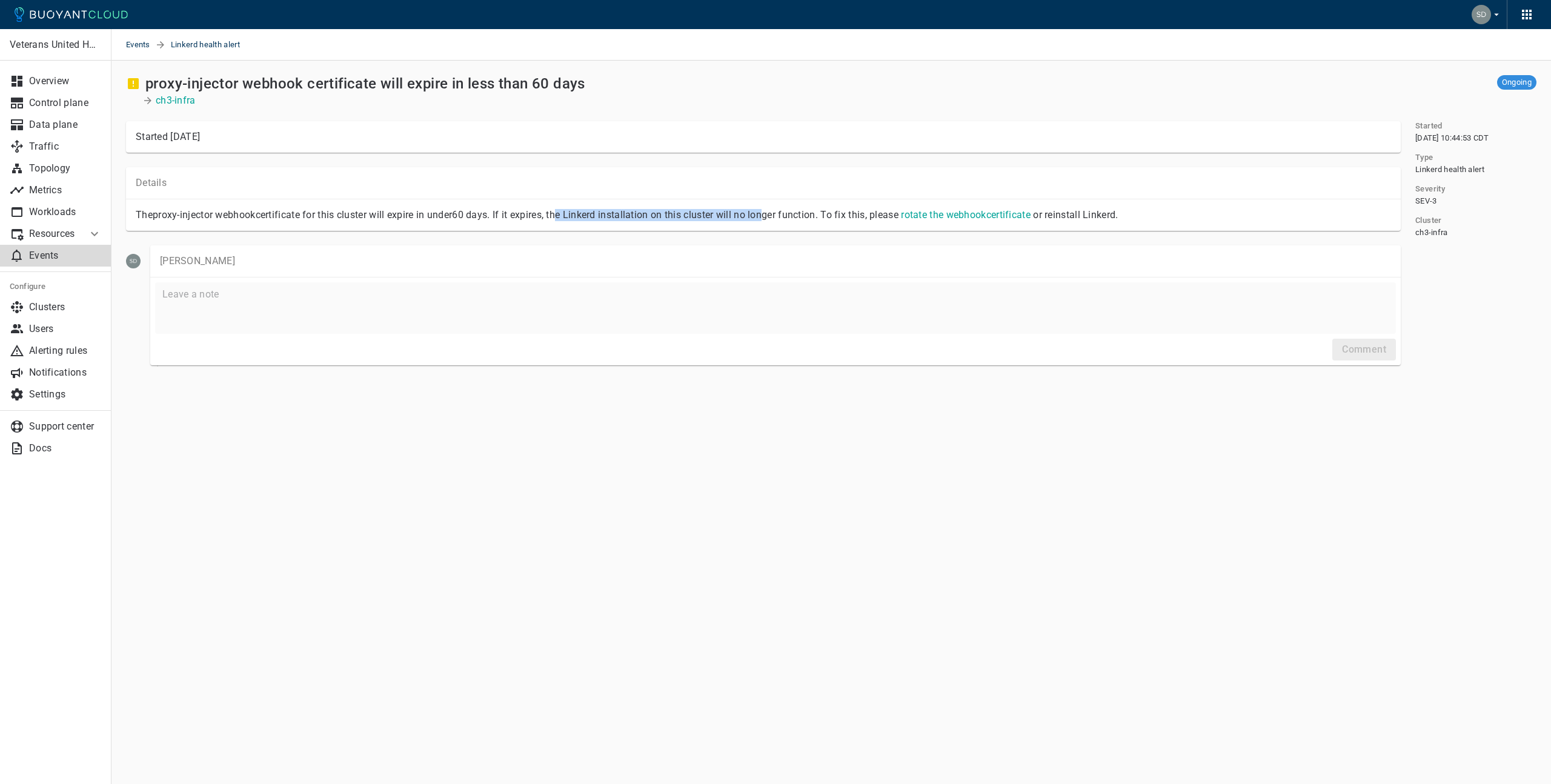
drag, startPoint x: 567, startPoint y: 214, endPoint x: 773, endPoint y: 213, distance: 206.0
click at [773, 213] on p "The proxy-injector webhook certificate for this cluster will expire in under 60…" at bounding box center [763, 215] width 1255 height 12
click at [49, 260] on p "Events" at bounding box center [65, 255] width 73 height 12
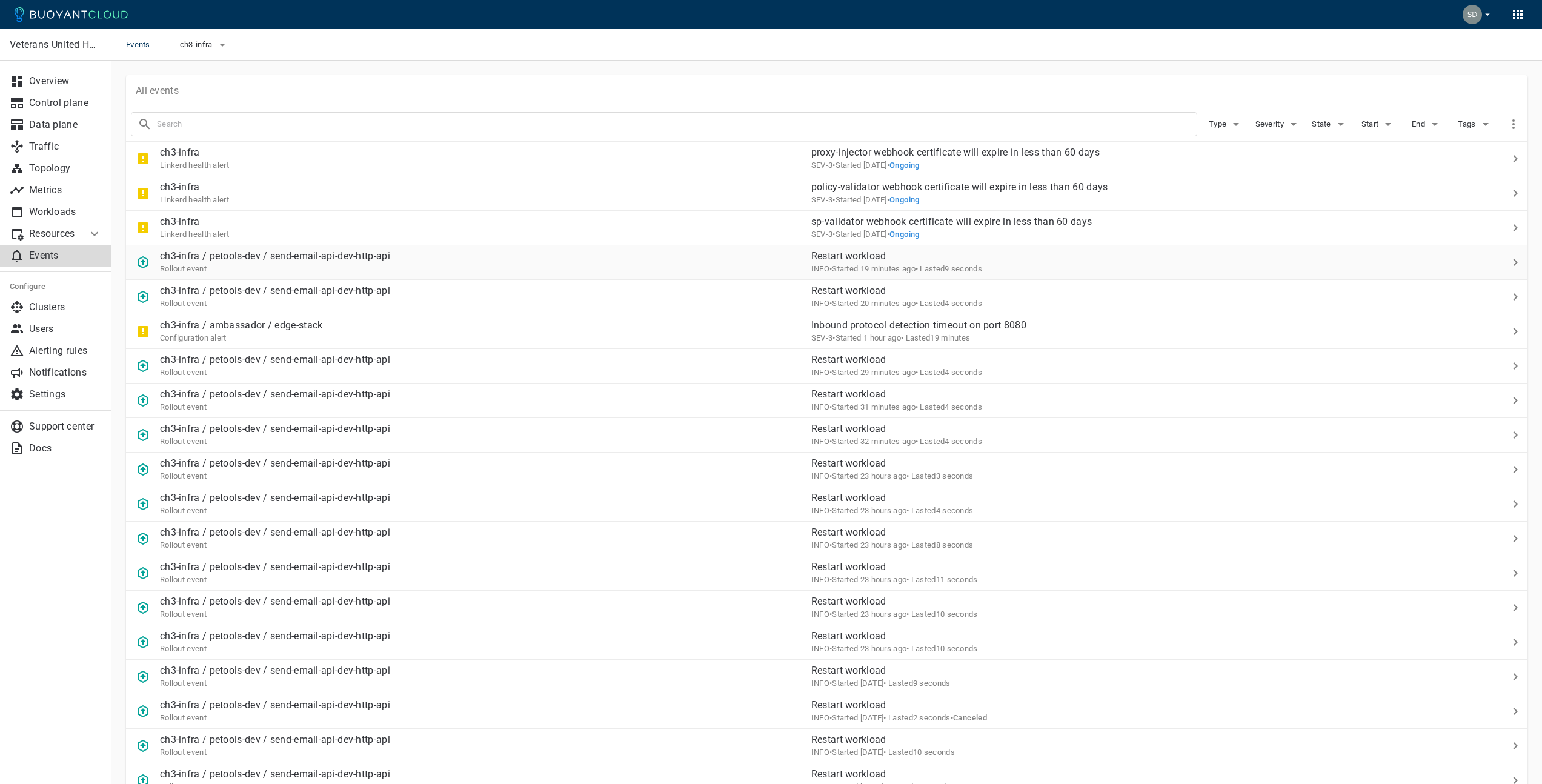
click at [323, 253] on p "ch3-infra / petools-dev / send-email-api-dev-http-api" at bounding box center [275, 256] width 230 height 12
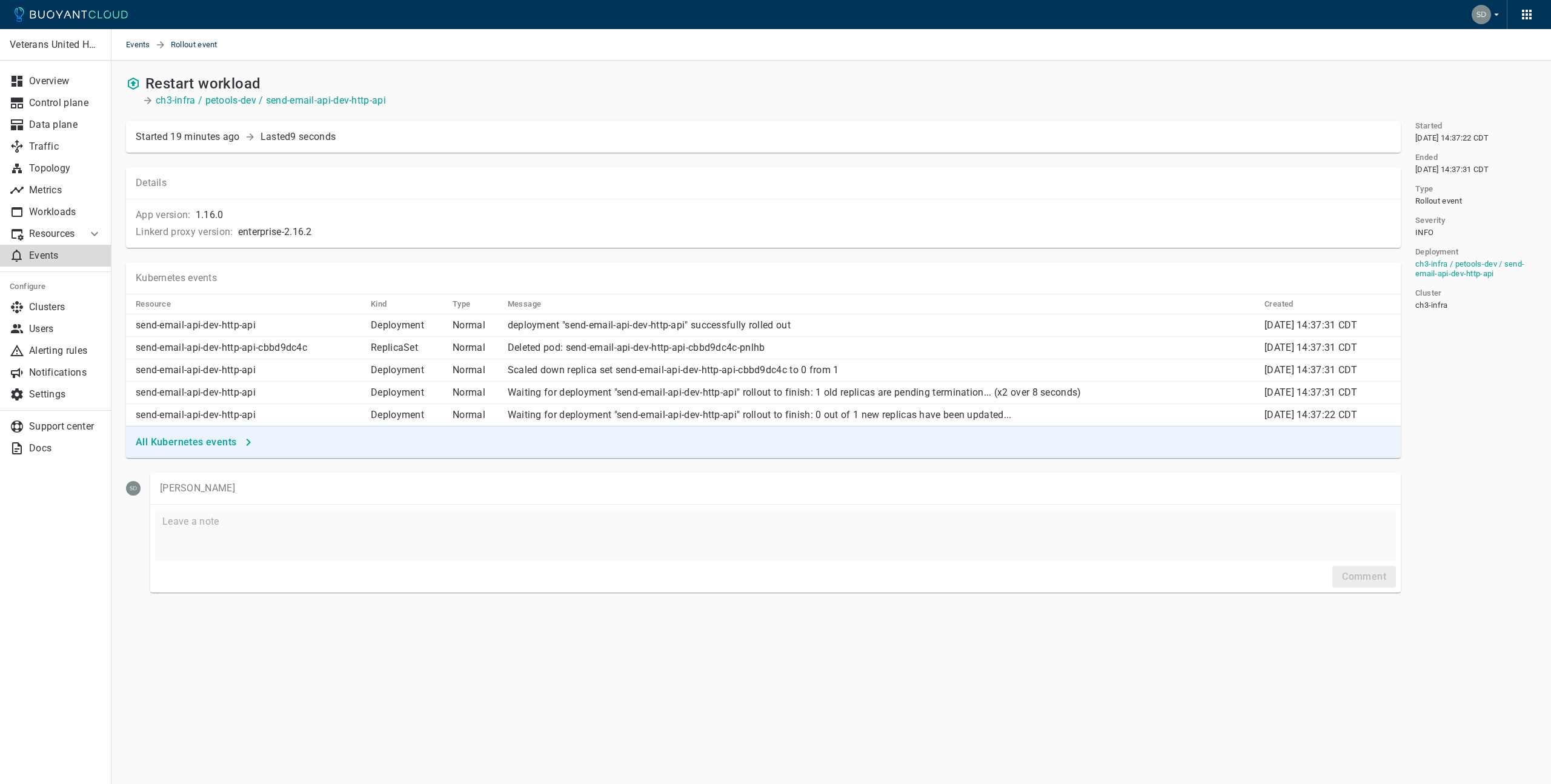
click at [207, 444] on h4 "All Kubernetes events" at bounding box center [186, 442] width 100 height 12
